Goal: Transaction & Acquisition: Purchase product/service

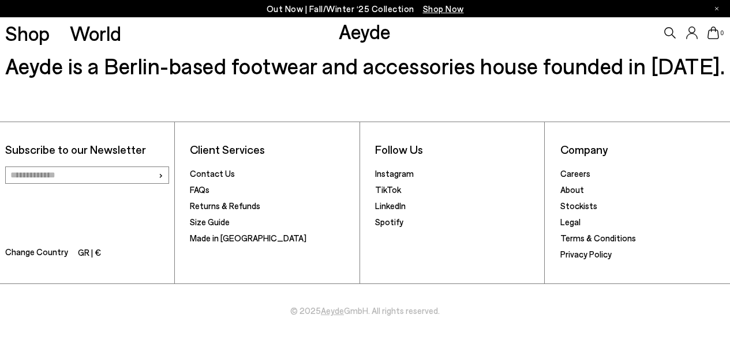
scroll to position [1607, 0]
click at [202, 189] on link "FAQs" at bounding box center [200, 190] width 20 height 10
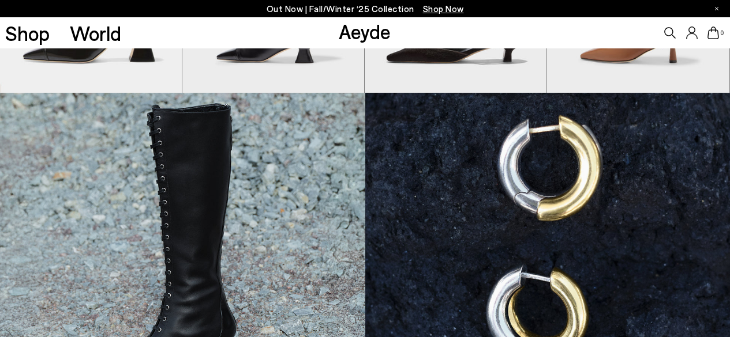
scroll to position [0, 0]
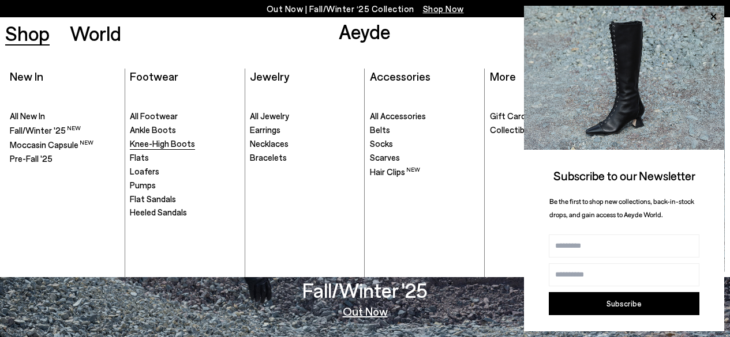
click at [148, 142] on span "Knee-High Boots" at bounding box center [162, 143] width 65 height 10
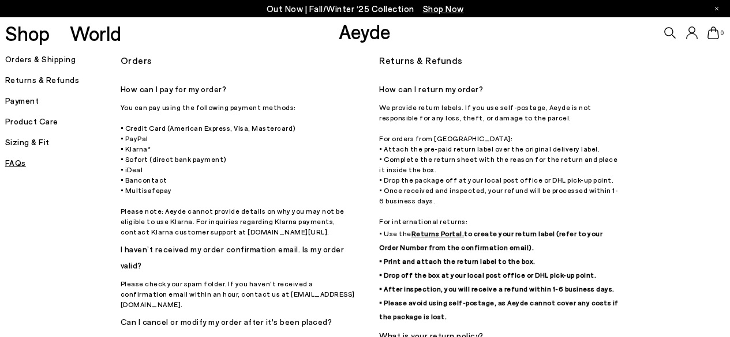
click at [25, 100] on h5 "Payment" at bounding box center [62, 101] width 115 height 16
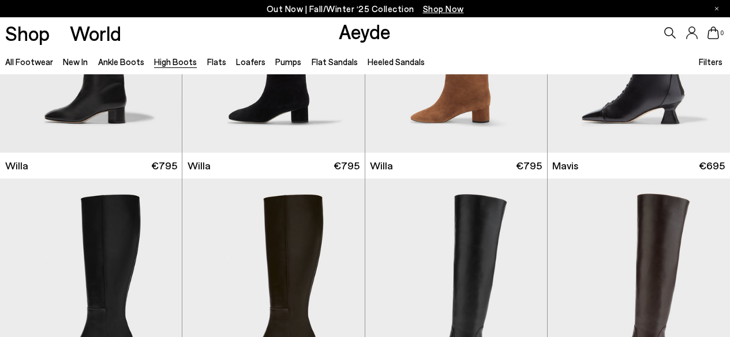
scroll to position [521, 0]
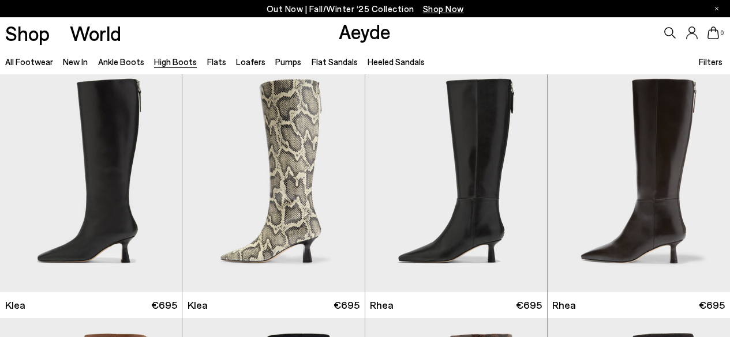
scroll to position [780, 0]
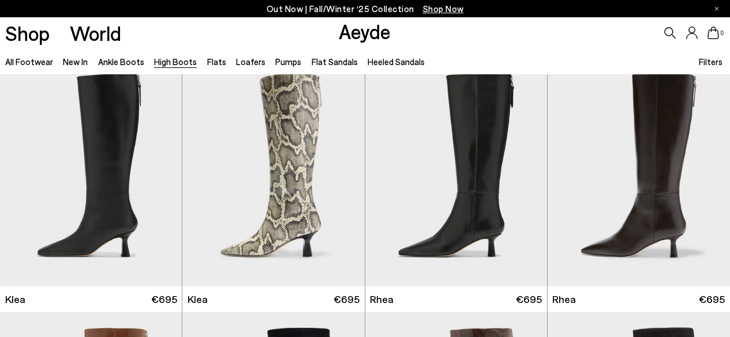
drag, startPoint x: 0, startPoint y: 0, endPoint x: 730, endPoint y: 153, distance: 745.4
click at [525, 178] on div "Next slide" at bounding box center [523, 177] width 35 height 35
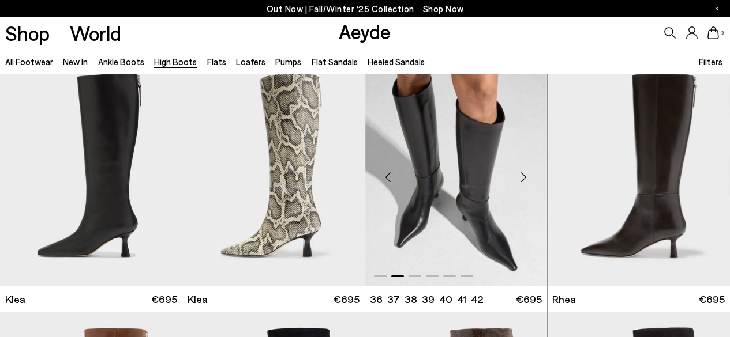
click at [525, 178] on div "Next slide" at bounding box center [523, 177] width 35 height 35
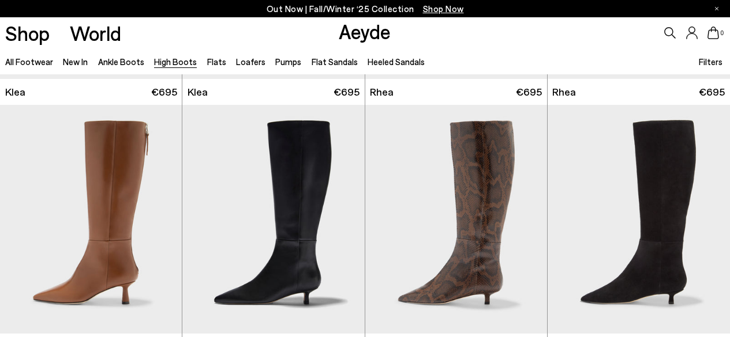
scroll to position [1047, 0]
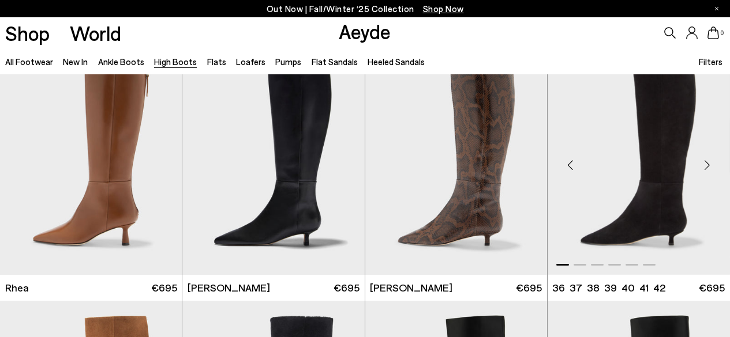
click at [709, 169] on div "Next slide" at bounding box center [706, 165] width 35 height 35
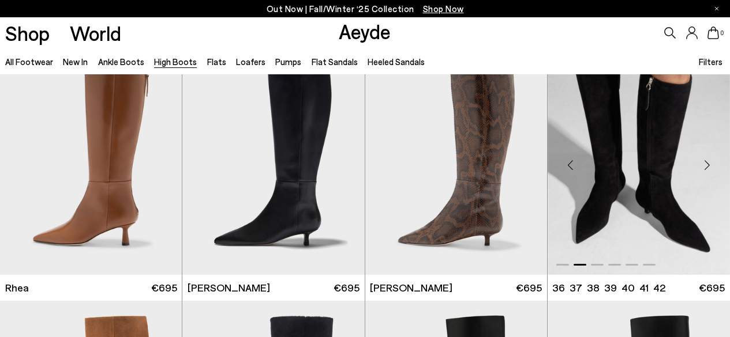
click at [709, 169] on div "Next slide" at bounding box center [706, 165] width 35 height 35
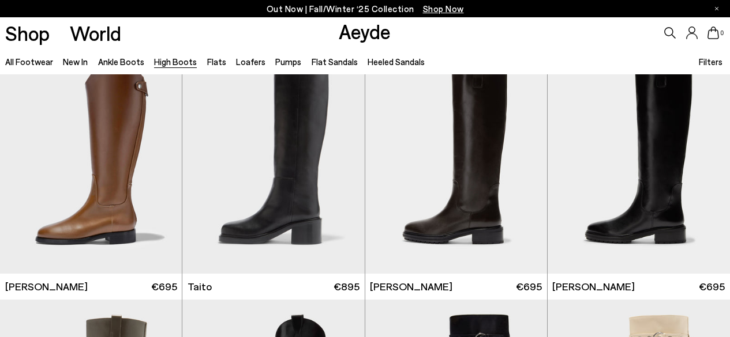
scroll to position [2072, 0]
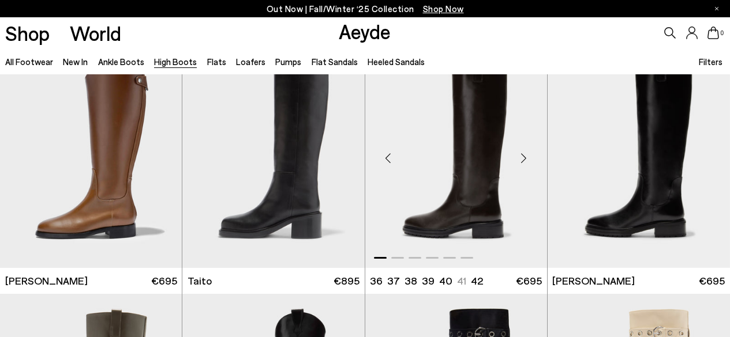
click at [482, 194] on img "1 / 6" at bounding box center [456, 154] width 182 height 229
click at [342, 160] on div "Next slide" at bounding box center [341, 158] width 35 height 35
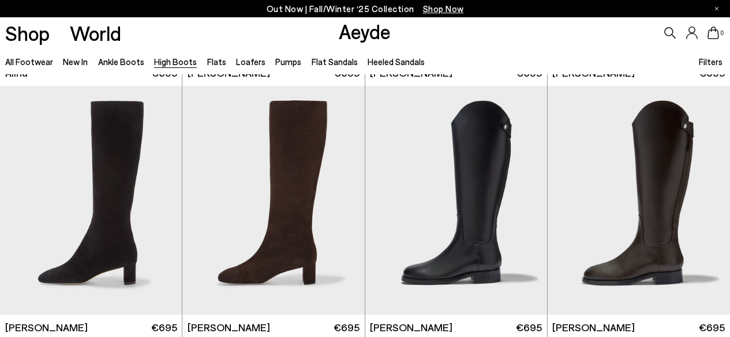
scroll to position [1763, 0]
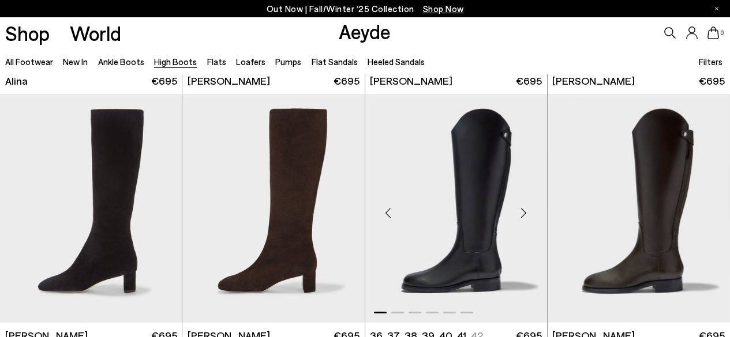
click at [527, 213] on div "Next slide" at bounding box center [523, 213] width 35 height 35
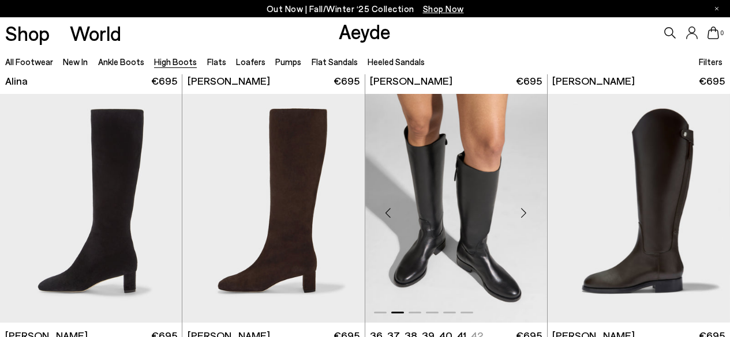
click at [527, 213] on div "Next slide" at bounding box center [523, 213] width 35 height 35
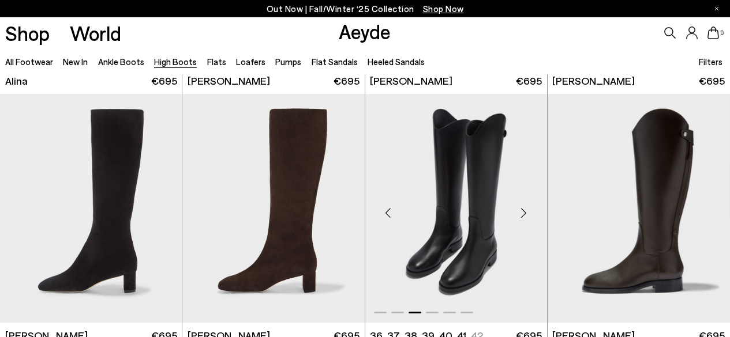
click at [486, 204] on img "3 / 6" at bounding box center [456, 208] width 182 height 229
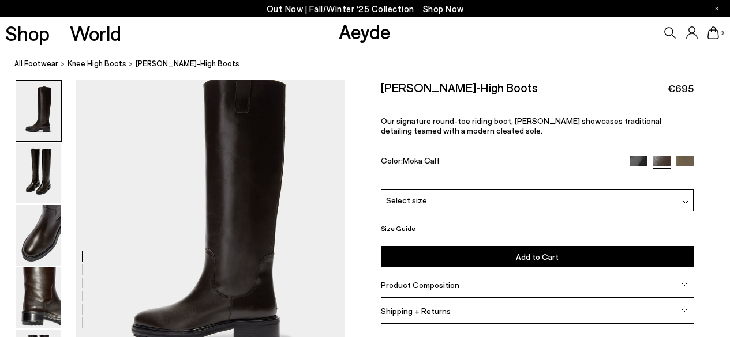
click at [637, 160] on img at bounding box center [638, 165] width 18 height 18
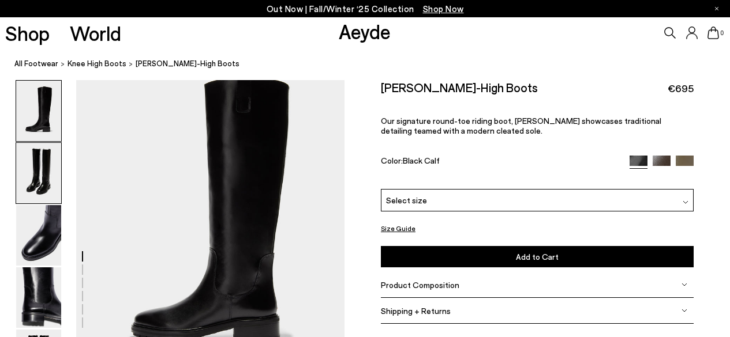
click at [40, 181] on img at bounding box center [38, 173] width 45 height 61
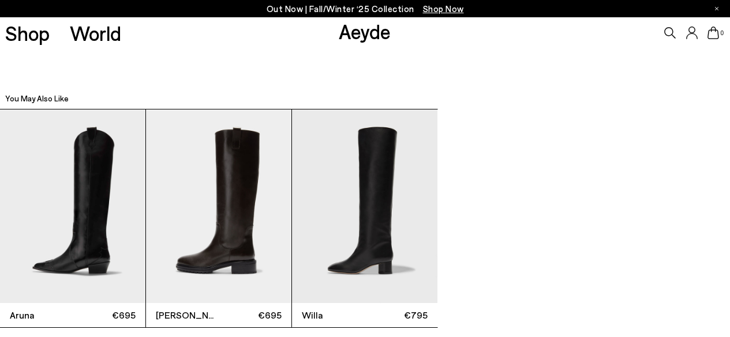
scroll to position [2178, 0]
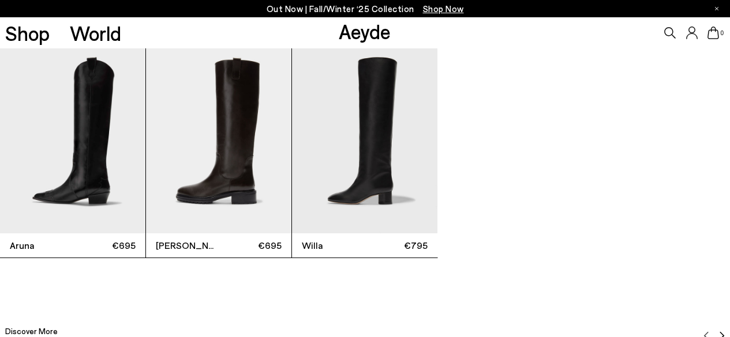
click at [362, 171] on img "3 / 3" at bounding box center [364, 137] width 145 height 194
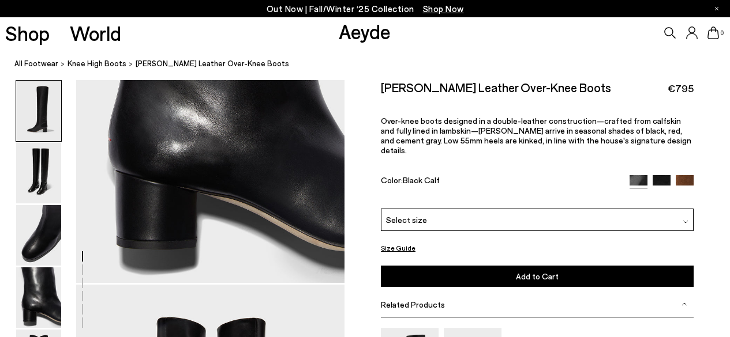
scroll to position [73, 0]
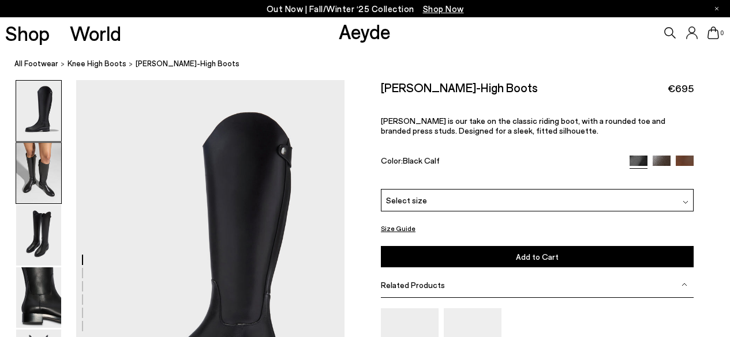
click at [36, 166] on img at bounding box center [38, 173] width 45 height 61
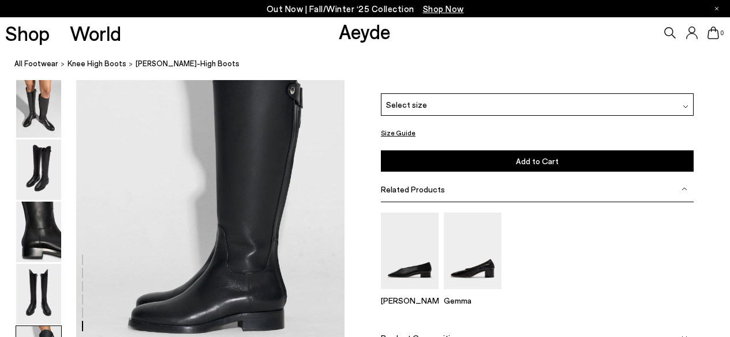
scroll to position [1892, 0]
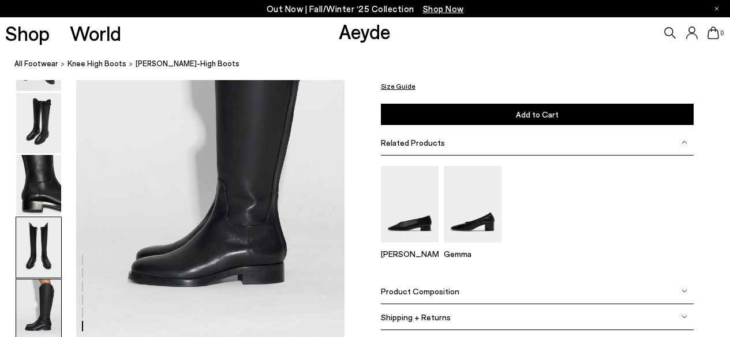
click at [43, 254] on img at bounding box center [38, 247] width 45 height 61
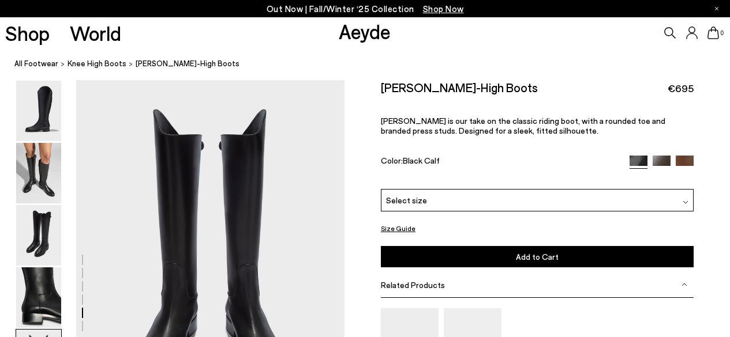
scroll to position [1437, 0]
click at [405, 199] on span "Select size" at bounding box center [406, 200] width 41 height 12
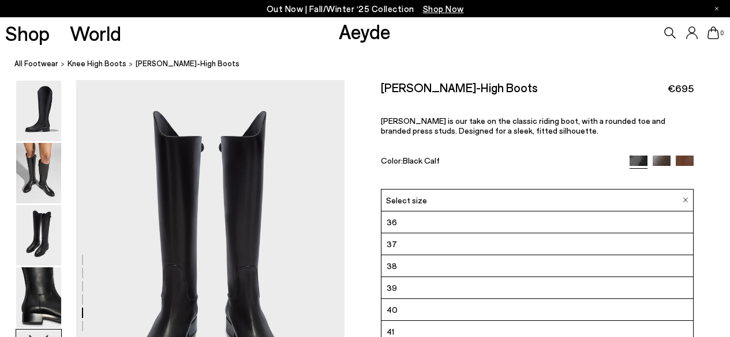
click at [397, 314] on li "40" at bounding box center [536, 310] width 311 height 22
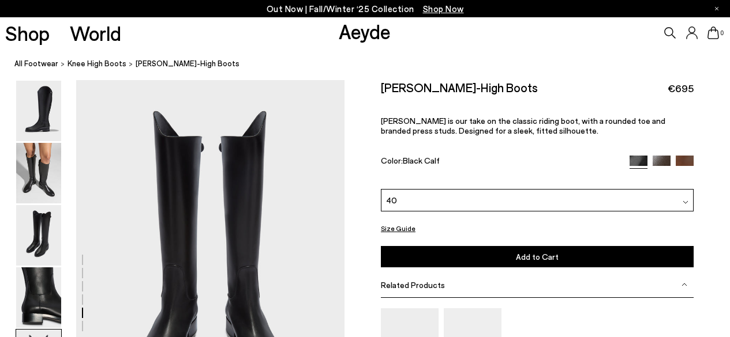
click at [542, 260] on span "Add to Cart" at bounding box center [537, 257] width 43 height 10
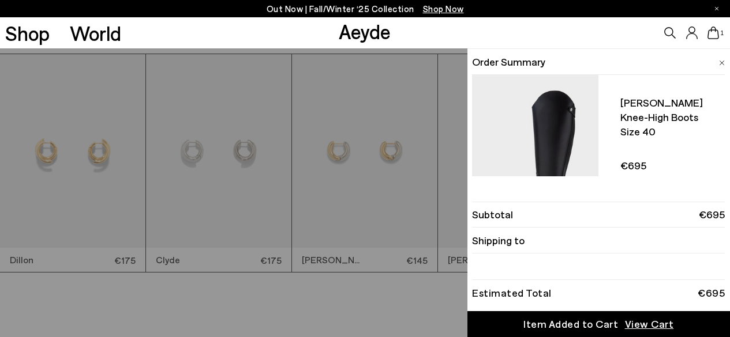
scroll to position [2577, 0]
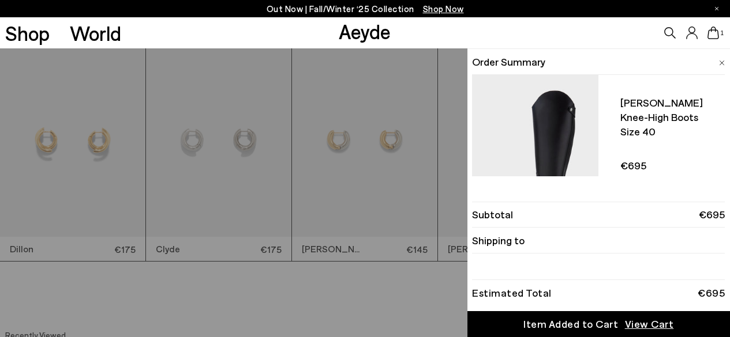
click at [447, 32] on div "Shop World Aeyde 1" at bounding box center [365, 32] width 730 height 31
click at [379, 298] on div "Quick Add Color Size View Details Order Summary [PERSON_NAME] knee-high boots S…" at bounding box center [365, 192] width 730 height 289
